Goal: Communication & Community: Participate in discussion

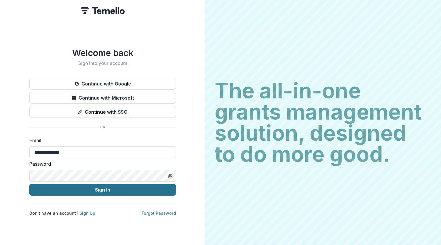
click at [102, 184] on button "Sign In" at bounding box center [102, 190] width 147 height 12
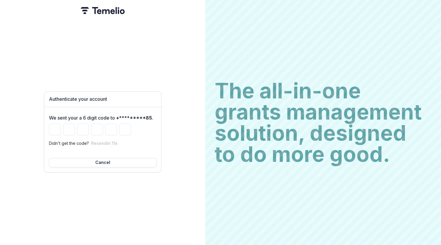
type input "*"
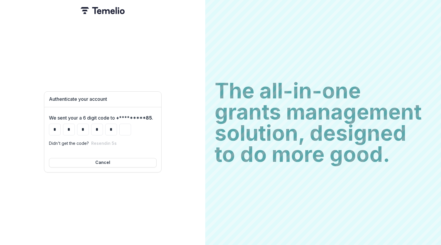
type input "*"
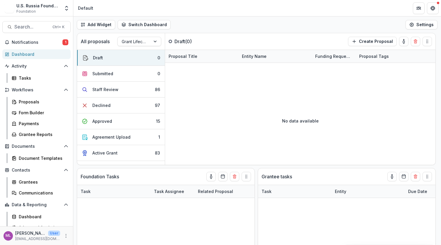
select select "******"
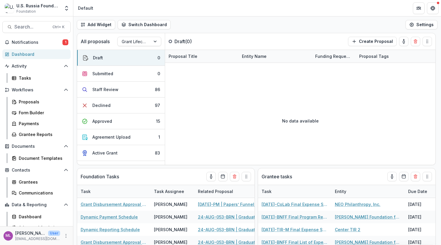
select select "******"
click at [30, 43] on span "Notifications" at bounding box center [37, 42] width 51 height 5
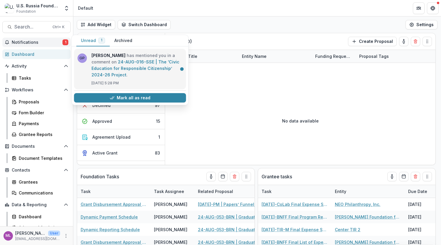
click at [117, 66] on link "24-AUG-016-SSE | The ‘Civic Education for Responsible Citizenship’ 2024-26 Proj…" at bounding box center [135, 68] width 88 height 18
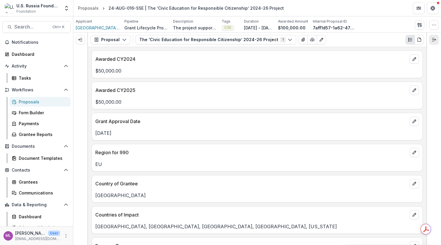
click at [434, 37] on icon "Expand right" at bounding box center [434, 39] width 5 height 5
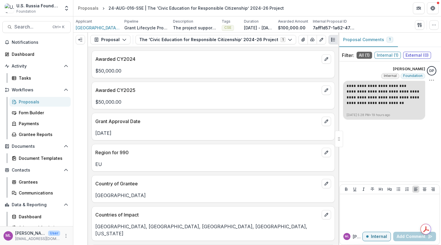
click at [377, 93] on p "**********" at bounding box center [384, 97] width 75 height 17
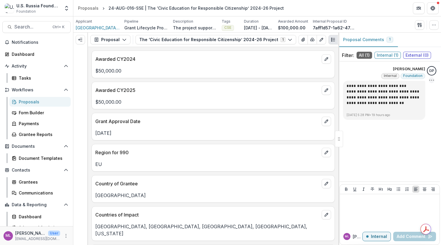
click at [430, 80] on icon "Options" at bounding box center [432, 80] width 6 height 6
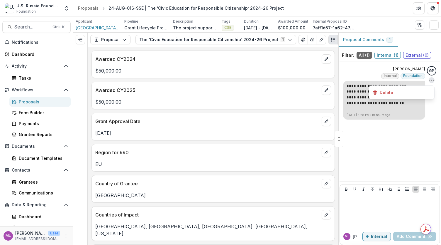
click at [387, 115] on p "[DATE] 5:28 PM • 19 hours ago" at bounding box center [384, 115] width 75 height 4
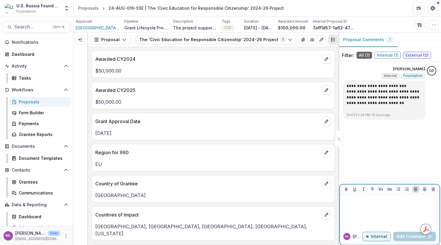
click at [354, 201] on p at bounding box center [389, 199] width 95 height 6
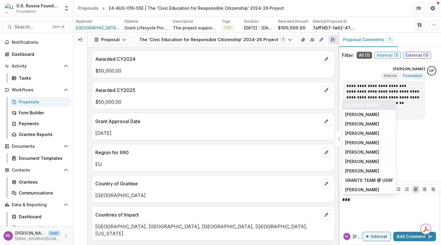
click at [369, 104] on button "[PERSON_NAME]" at bounding box center [368, 104] width 53 height 9
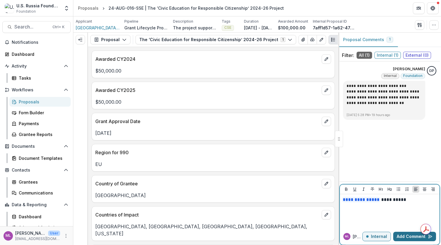
click at [406, 235] on button "Add Comment" at bounding box center [414, 235] width 43 height 9
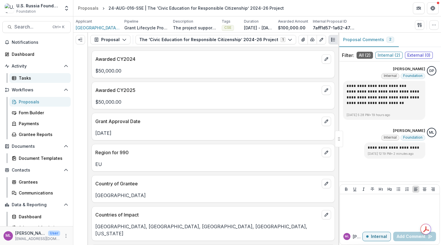
click at [30, 74] on link "Tasks" at bounding box center [39, 78] width 61 height 10
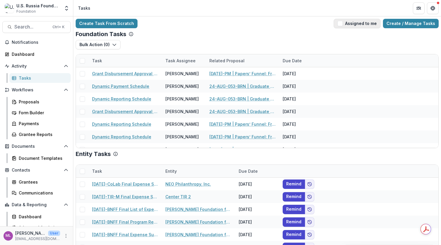
click at [341, 23] on span "button" at bounding box center [339, 23] width 5 height 5
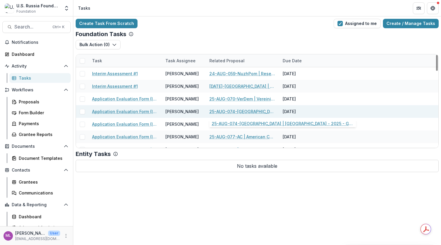
click at [234, 109] on link "25-AUG-074-[GEOGRAPHIC_DATA] | [GEOGRAPHIC_DATA] - 2025 - Grant Proposal Applic…" at bounding box center [242, 111] width 66 height 6
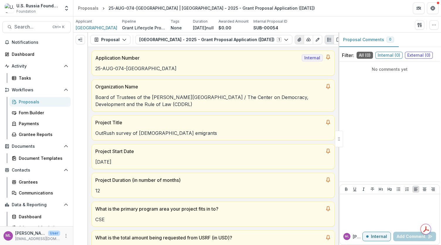
click at [301, 39] on icon "View Attached Files" at bounding box center [299, 40] width 3 height 4
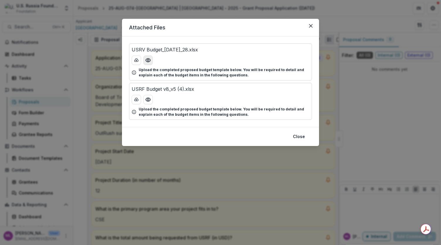
click at [148, 60] on icon "Preview USRV Budget_Jul_28.xlsx" at bounding box center [148, 60] width 6 height 6
